Goal: Transaction & Acquisition: Purchase product/service

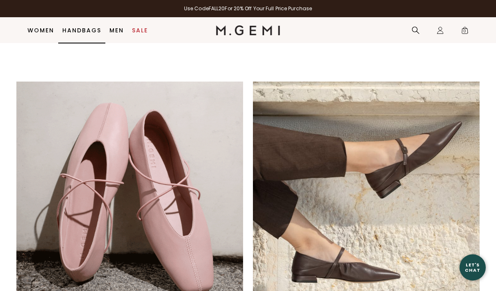
scroll to position [420, 0]
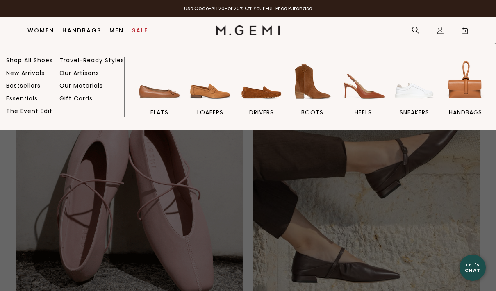
click at [46, 30] on link "Women" at bounding box center [40, 30] width 27 height 7
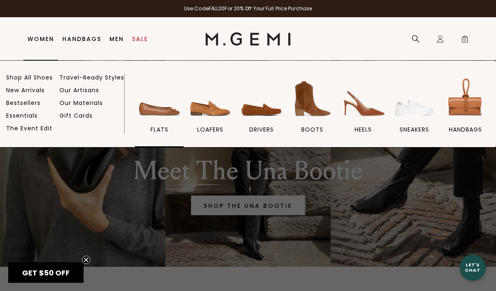
click at [159, 112] on img at bounding box center [160, 99] width 46 height 46
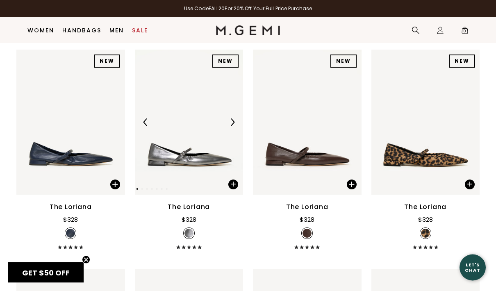
scroll to position [2314, 0]
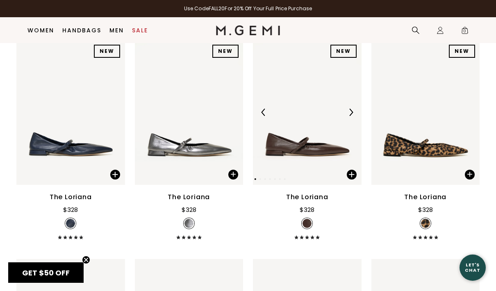
click at [280, 156] on img at bounding box center [307, 112] width 109 height 145
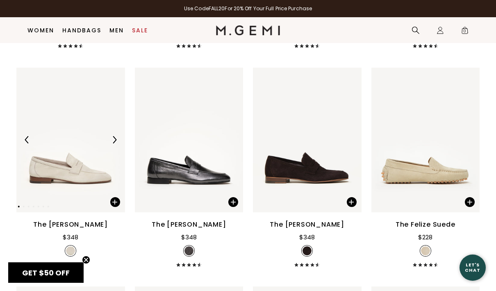
scroll to position [3194, 0]
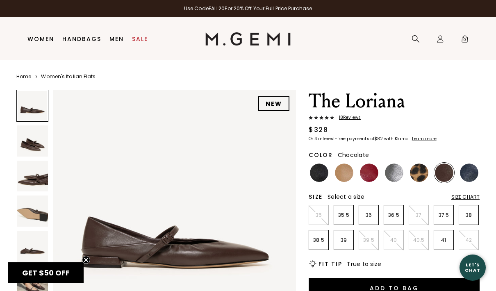
click at [344, 120] on span "18 Review s" at bounding box center [347, 117] width 27 height 5
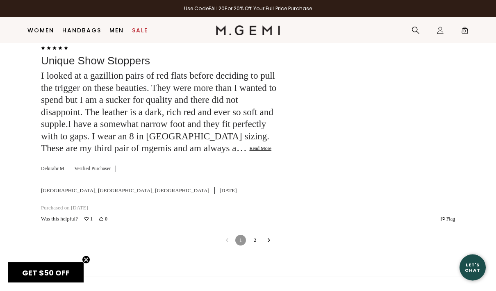
scroll to position [2686, 0]
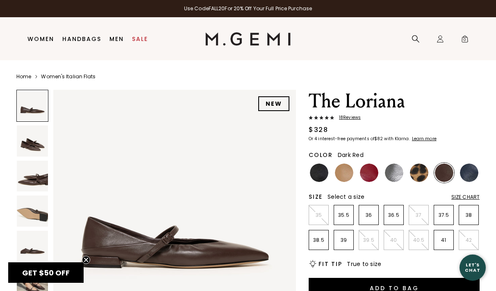
click at [368, 171] on img at bounding box center [369, 173] width 18 height 18
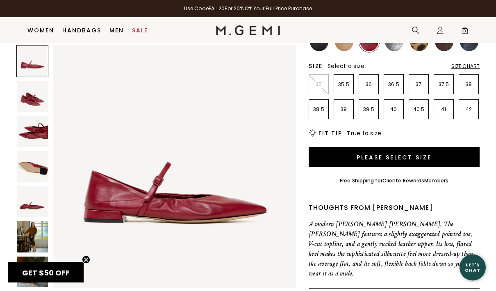
scroll to position [126, 0]
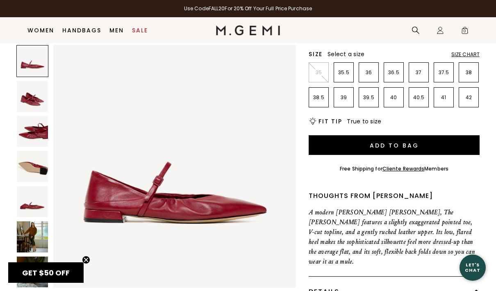
click at [38, 271] on img at bounding box center [32, 272] width 31 height 31
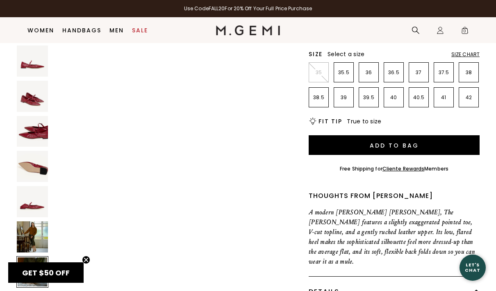
scroll to position [1507, 0]
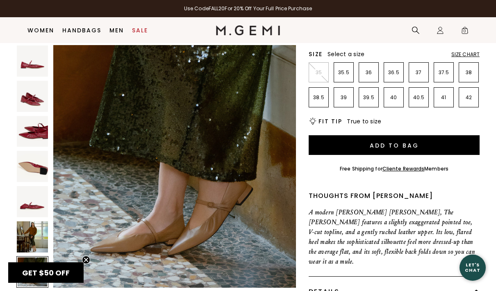
click at [29, 251] on img at bounding box center [32, 236] width 31 height 31
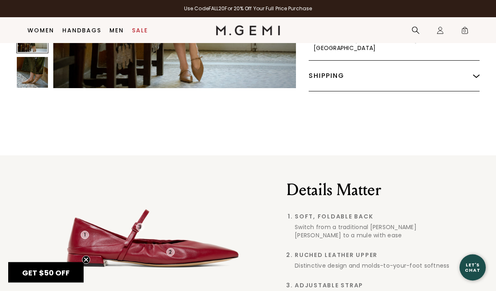
scroll to position [360, 0]
